Goal: Understand process/instructions: Learn about a topic

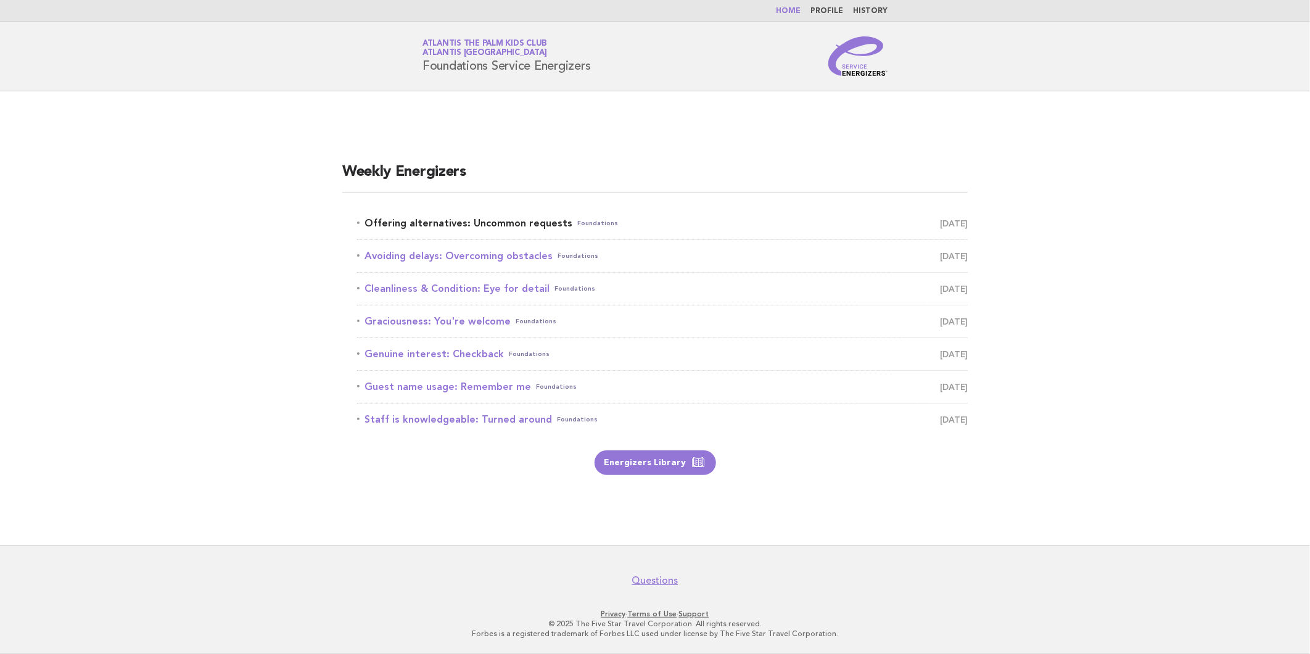
click at [511, 226] on link "Offering alternatives: Uncommon requests Foundations October 4" at bounding box center [662, 223] width 610 height 17
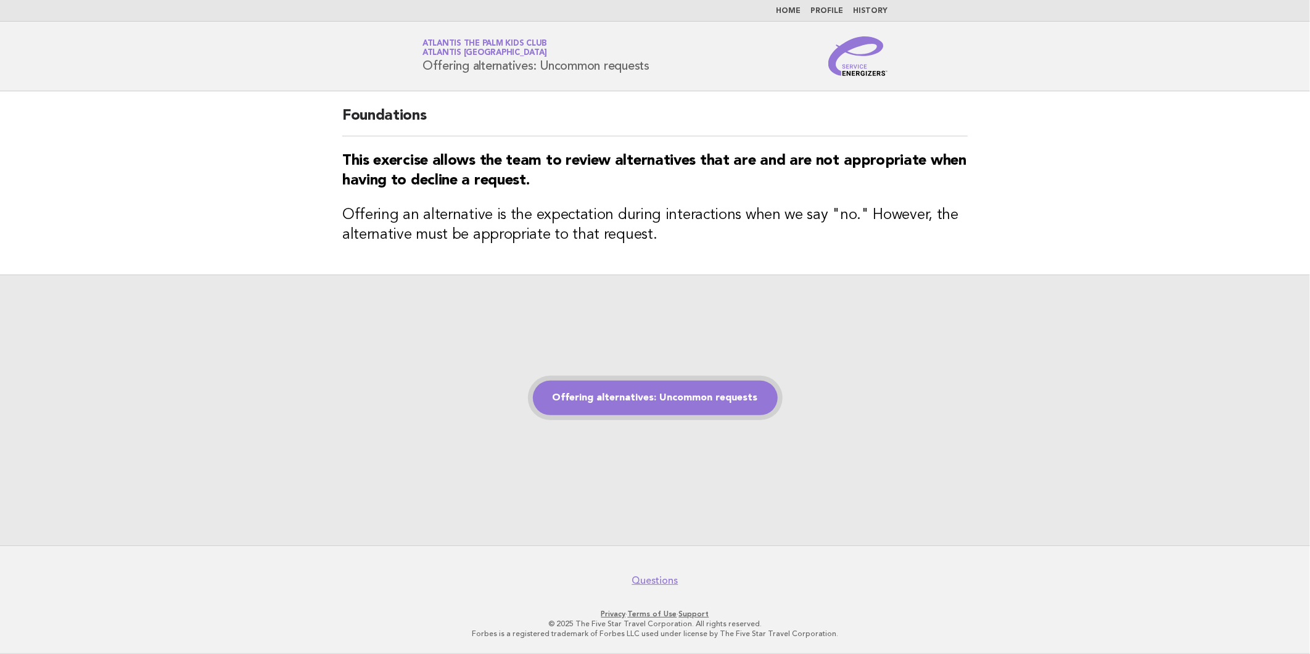
click at [672, 411] on link "Offering alternatives: Uncommon requests" at bounding box center [655, 397] width 245 height 35
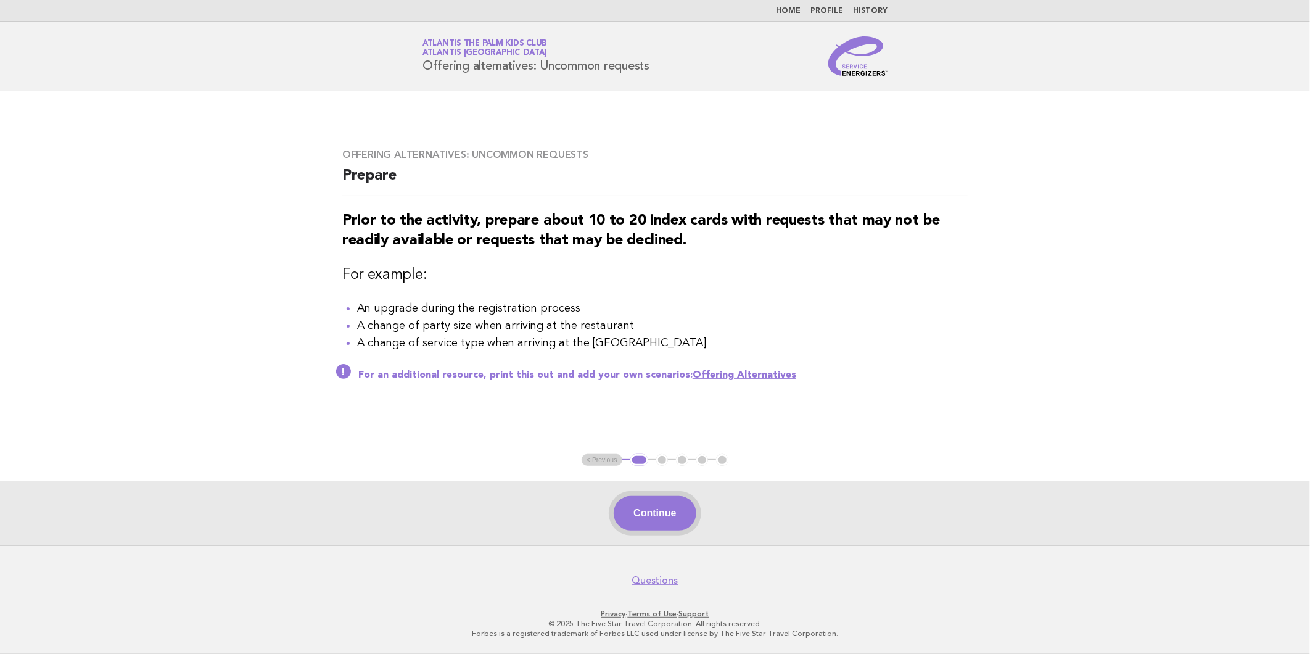
click at [667, 510] on button "Continue" at bounding box center [655, 513] width 82 height 35
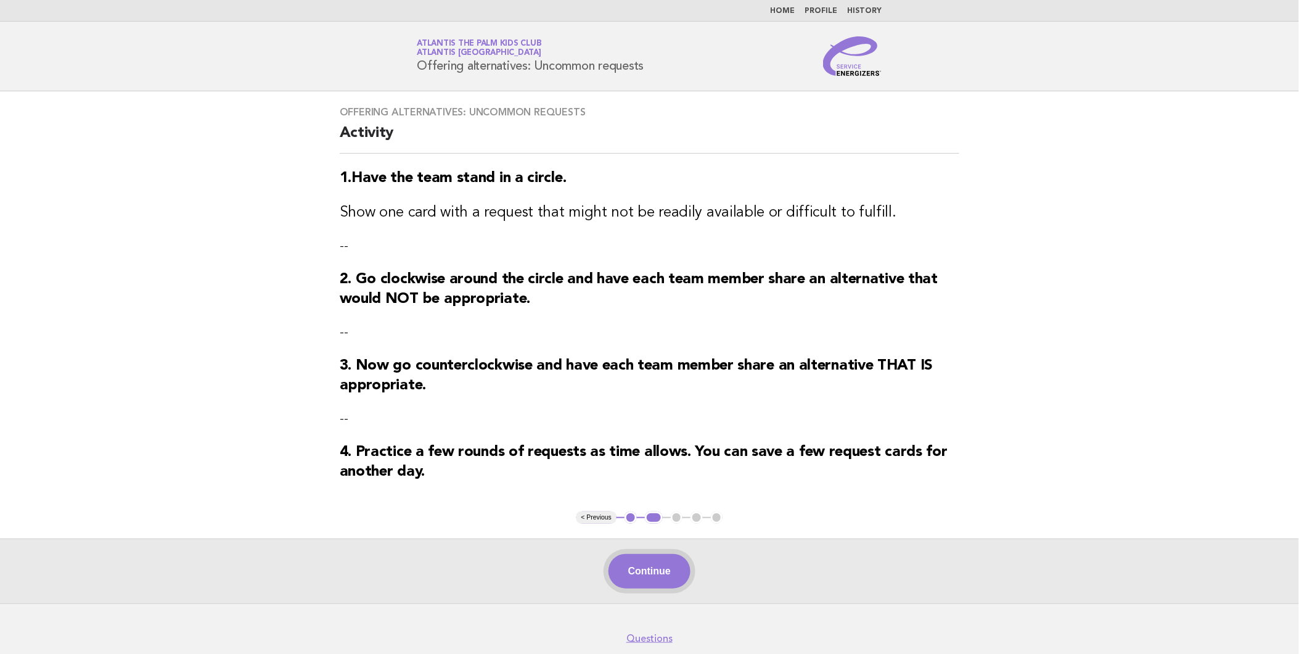
click at [656, 577] on button "Continue" at bounding box center [650, 571] width 82 height 35
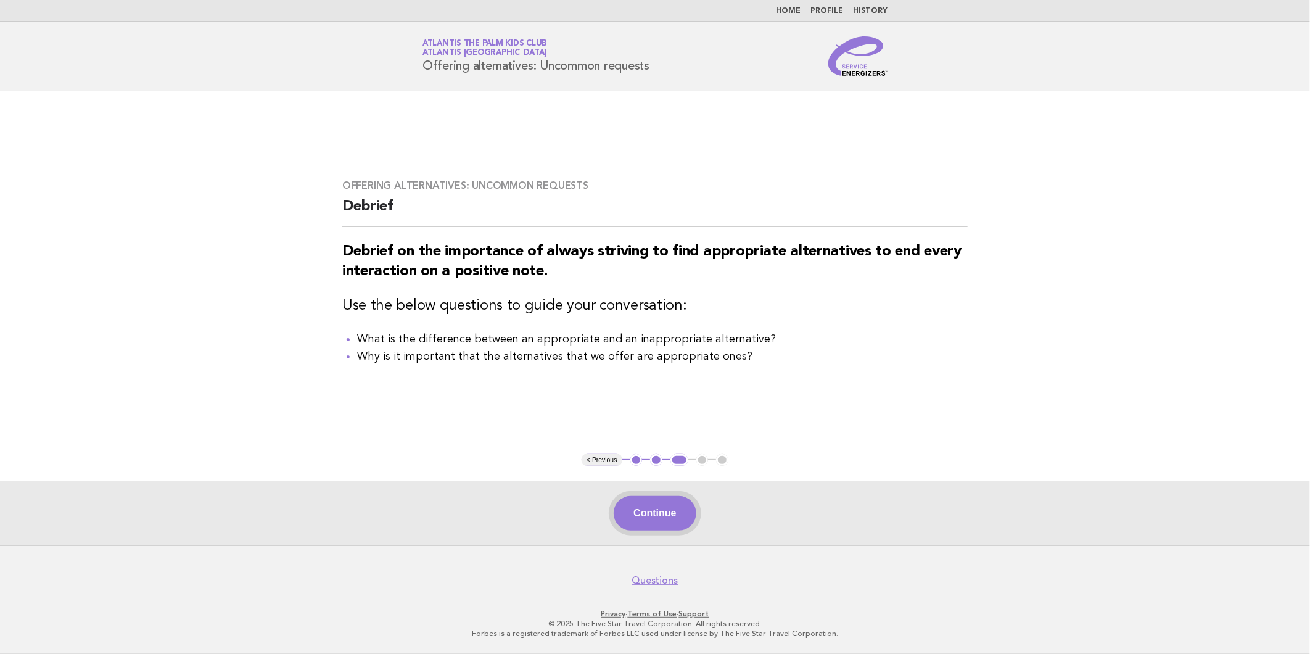
click at [679, 525] on button "Continue" at bounding box center [655, 513] width 82 height 35
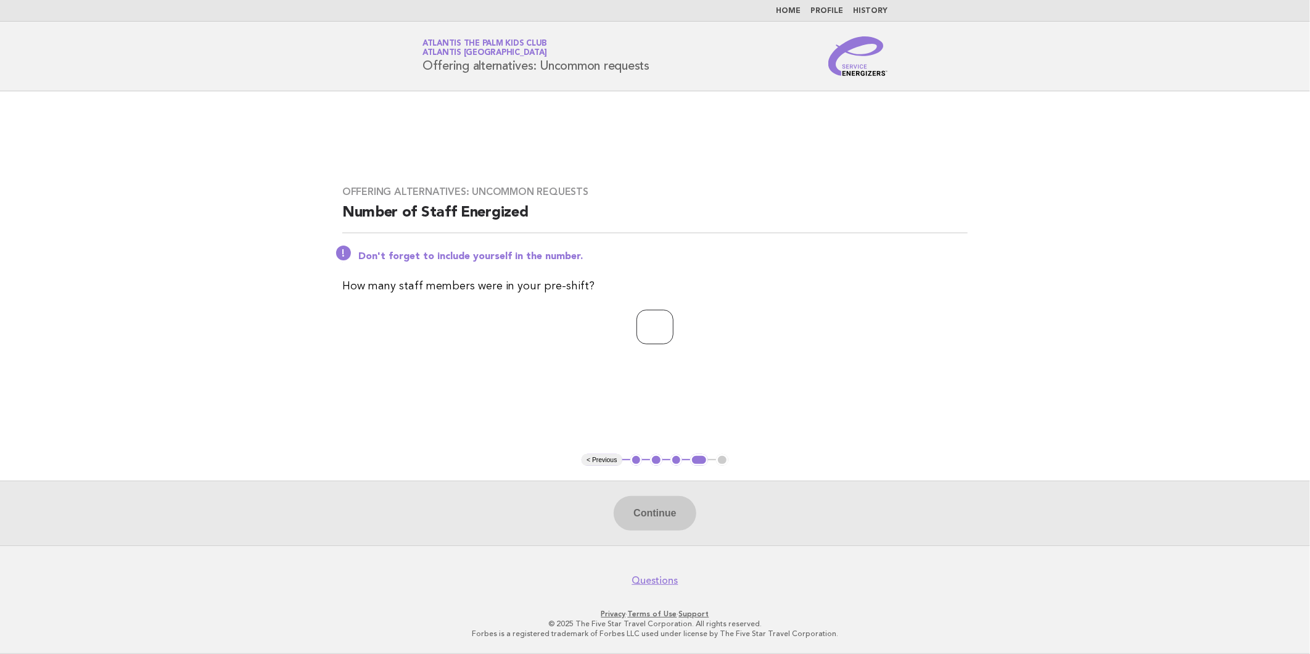
click at [877, 319] on p at bounding box center [654, 327] width 625 height 35
click at [607, 464] on button "< Previous" at bounding box center [601, 460] width 40 height 12
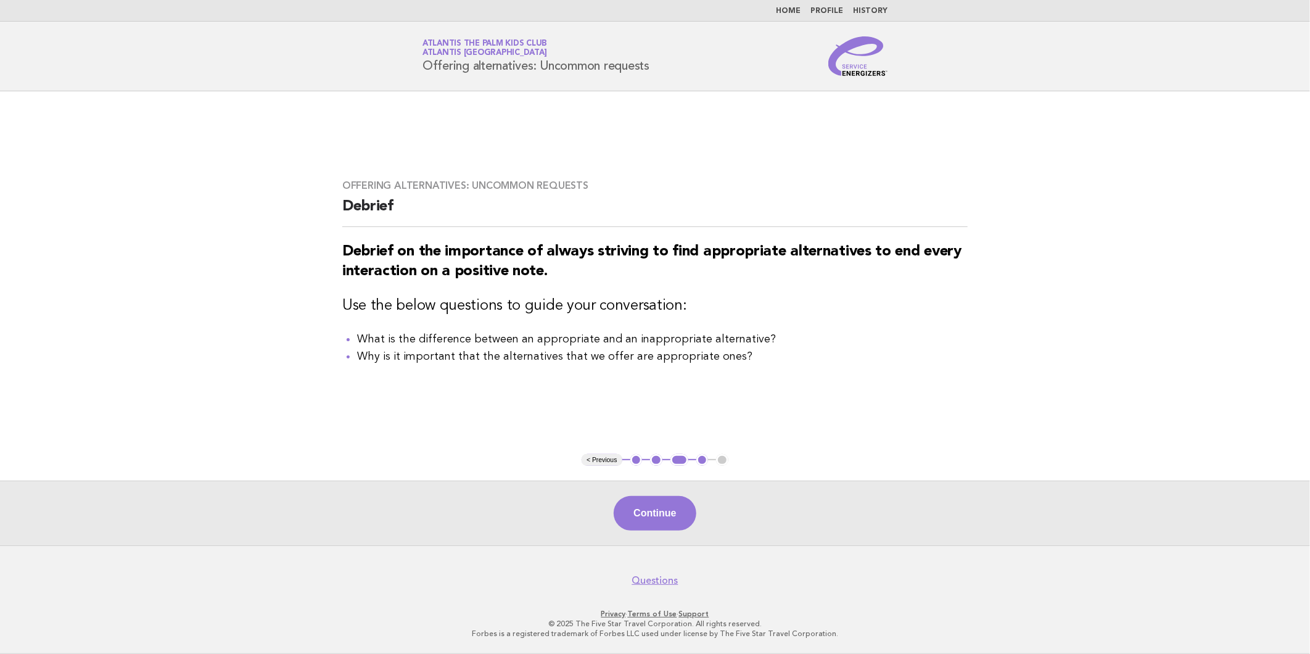
drag, startPoint x: 950, startPoint y: 379, endPoint x: 840, endPoint y: 302, distance: 134.6
click at [955, 403] on main "Offering alternatives: Uncommon requests Debrief Debrief on the importance of a…" at bounding box center [655, 318] width 1310 height 454
